Goal: Task Accomplishment & Management: Manage account settings

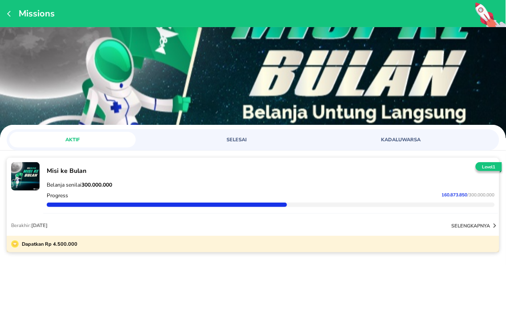
click at [472, 181] on p "Belanja senilai 300.000.000" at bounding box center [271, 184] width 448 height 7
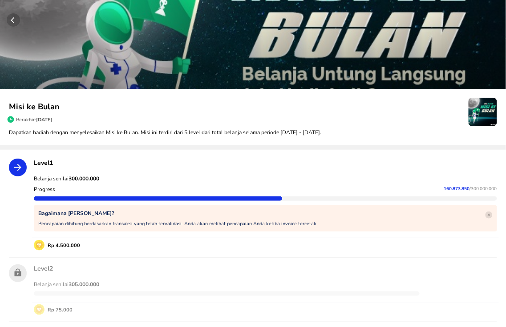
click at [13, 15] on circle "button" at bounding box center [13, 19] width 13 height 13
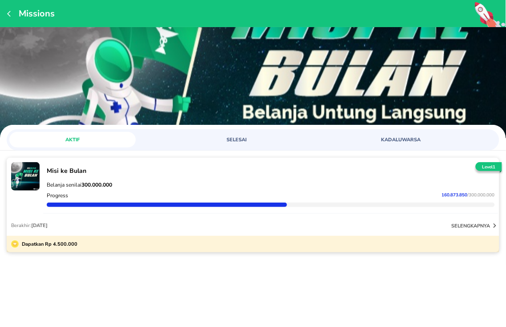
click at [399, 142] on span "KADALUWARSA" at bounding box center [401, 140] width 116 height 7
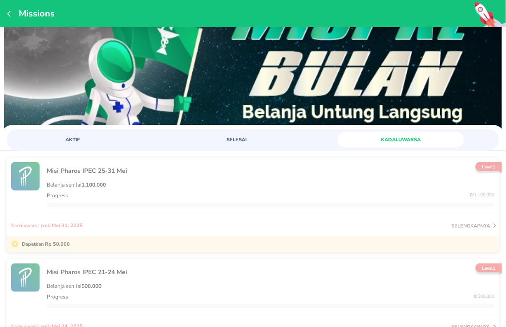
click at [232, 145] on button "SELESAI" at bounding box center [236, 140] width 126 height 16
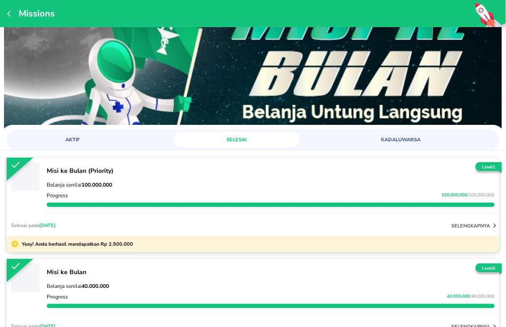
click at [70, 141] on span "AKTIF" at bounding box center [73, 140] width 116 height 7
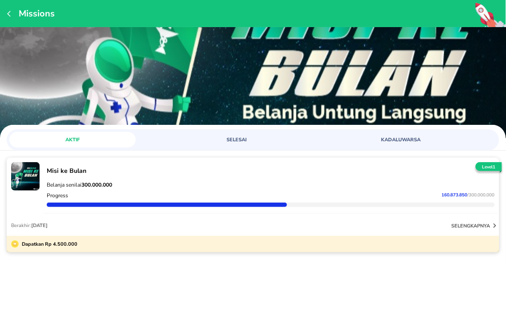
click at [257, 274] on div "Misi ke Bulan Belanja senilai 300.000.000 Progress 160.873.850 / 300.000.000 Be…" at bounding box center [253, 221] width 506 height 141
